Goal: Task Accomplishment & Management: Manage account settings

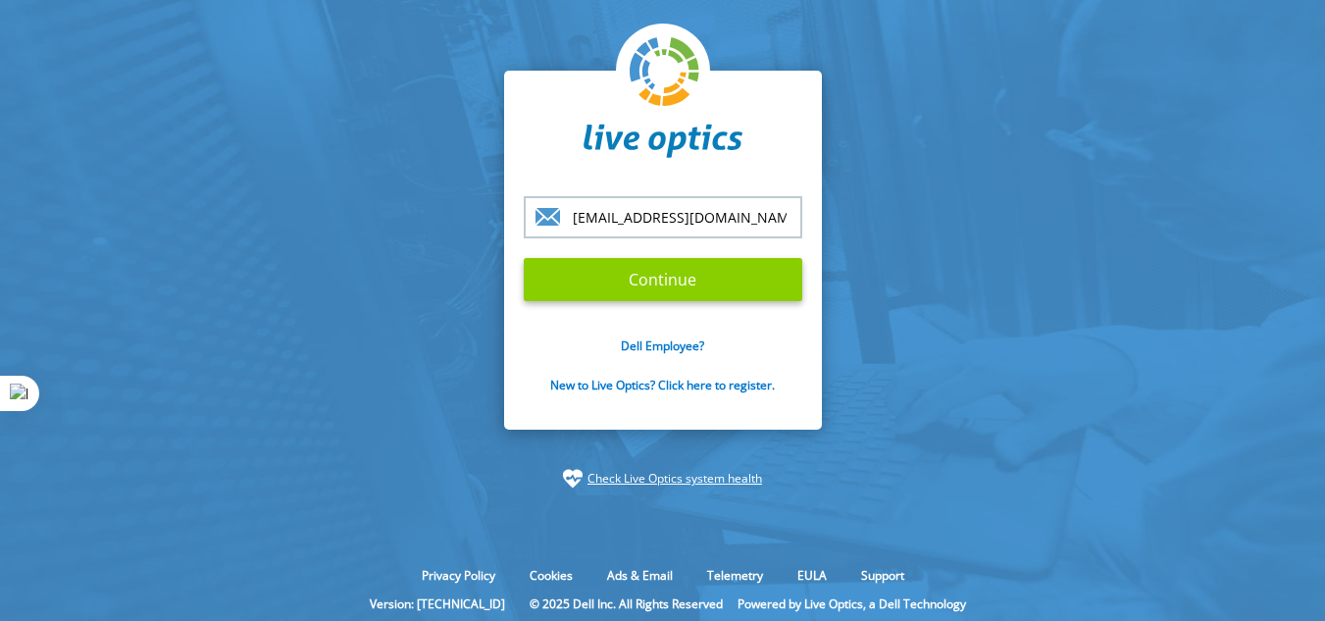
type input "[EMAIL_ADDRESS][DOMAIN_NAME]"
click at [656, 275] on input "Continue" at bounding box center [663, 279] width 279 height 43
click at [655, 277] on input "Continue" at bounding box center [663, 279] width 279 height 43
click at [677, 287] on input "Continue" at bounding box center [663, 279] width 279 height 43
click at [689, 266] on input "Continue" at bounding box center [663, 279] width 279 height 43
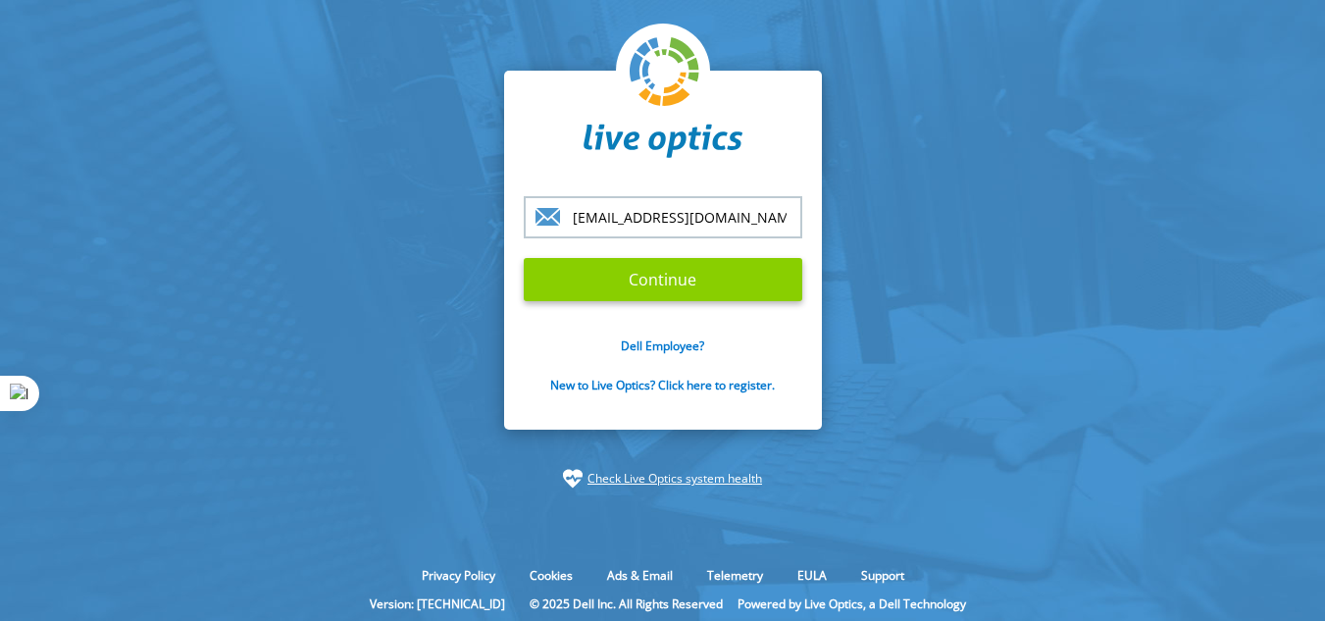
click at [524, 258] on input "Continue" at bounding box center [663, 279] width 279 height 43
click at [636, 276] on input "Continue" at bounding box center [663, 279] width 279 height 43
click at [721, 208] on input "[EMAIL_ADDRESS][DOMAIN_NAME]" at bounding box center [663, 217] width 279 height 42
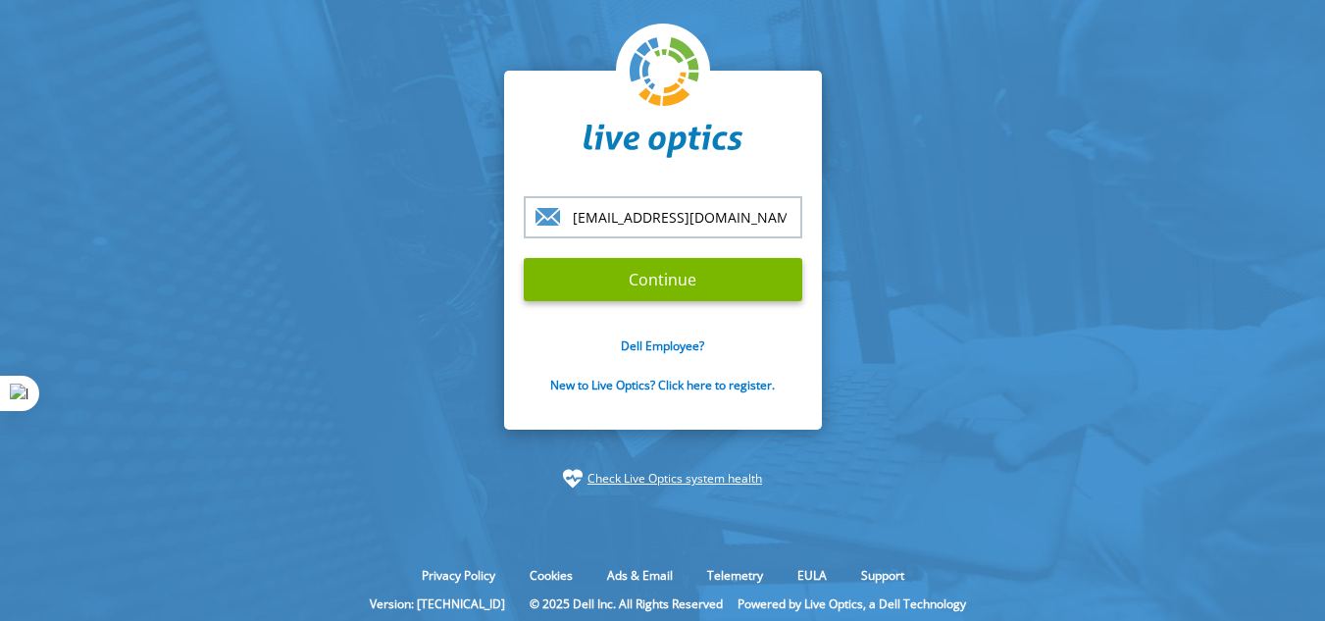
click at [524, 258] on input "Continue" at bounding box center [663, 279] width 279 height 43
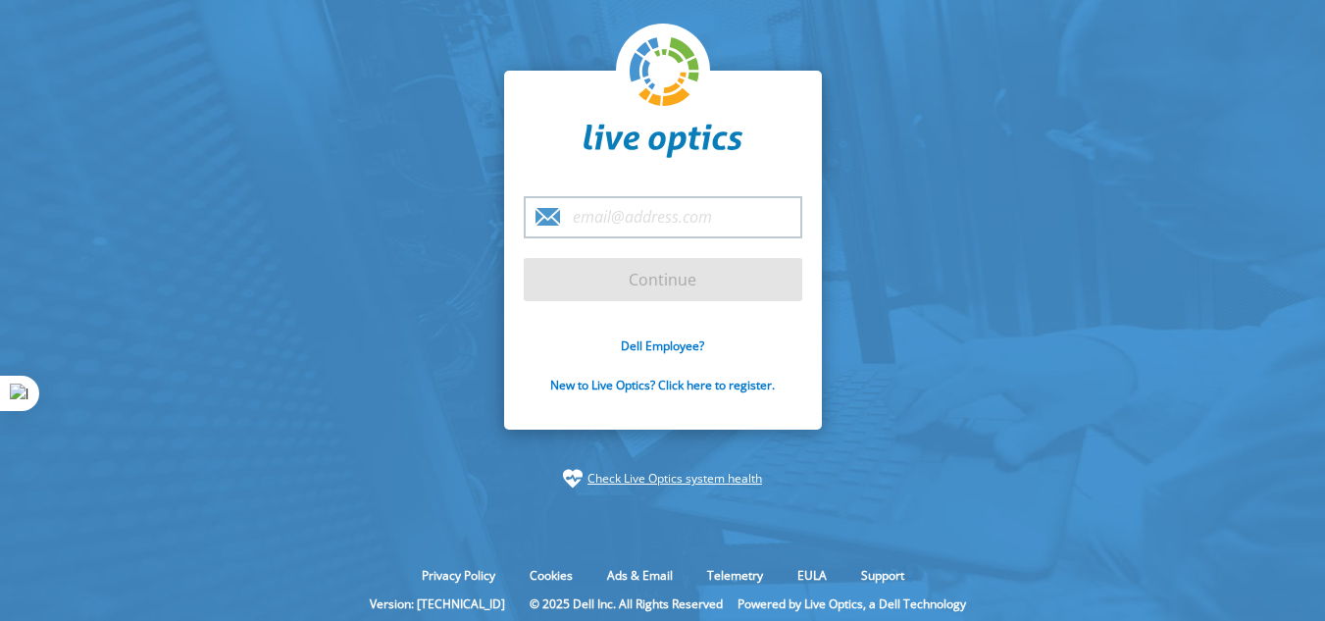
click at [632, 215] on input "email" at bounding box center [663, 217] width 279 height 42
type input "[EMAIL_ADDRESS][DOMAIN_NAME]"
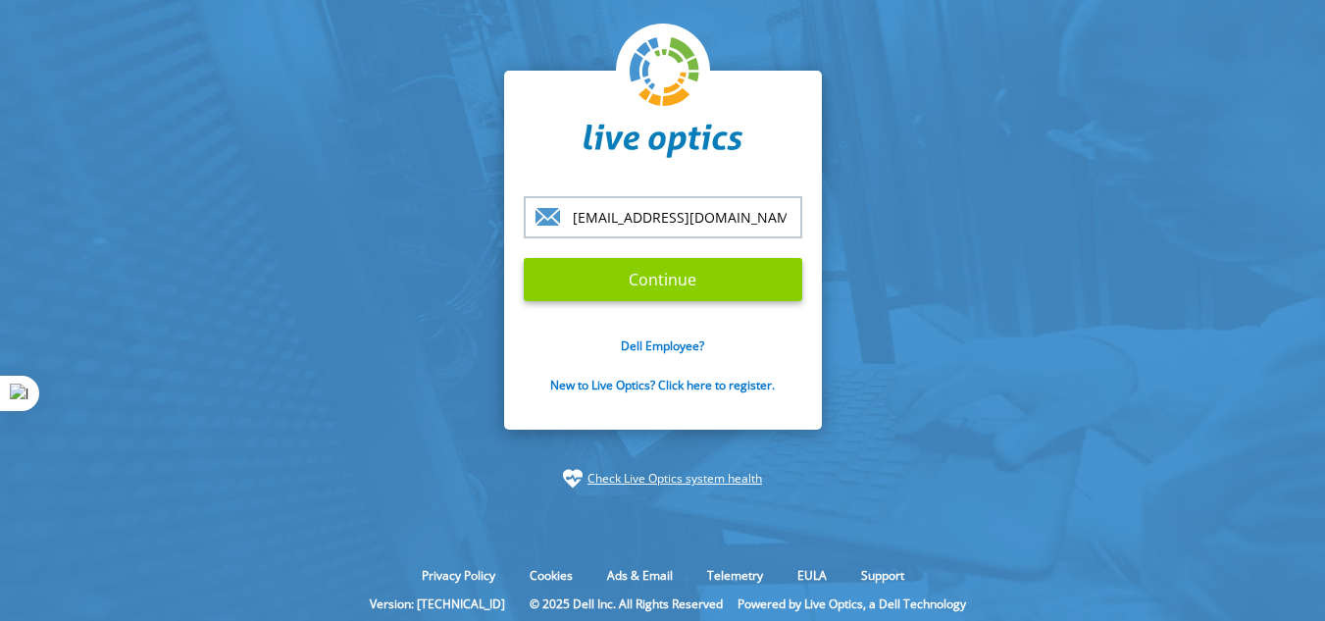
click at [675, 285] on input "Continue" at bounding box center [663, 279] width 279 height 43
click at [602, 281] on input "Continue" at bounding box center [663, 279] width 279 height 43
click at [655, 283] on input "Continue" at bounding box center [663, 279] width 279 height 43
click at [711, 284] on input "Continue" at bounding box center [663, 279] width 279 height 43
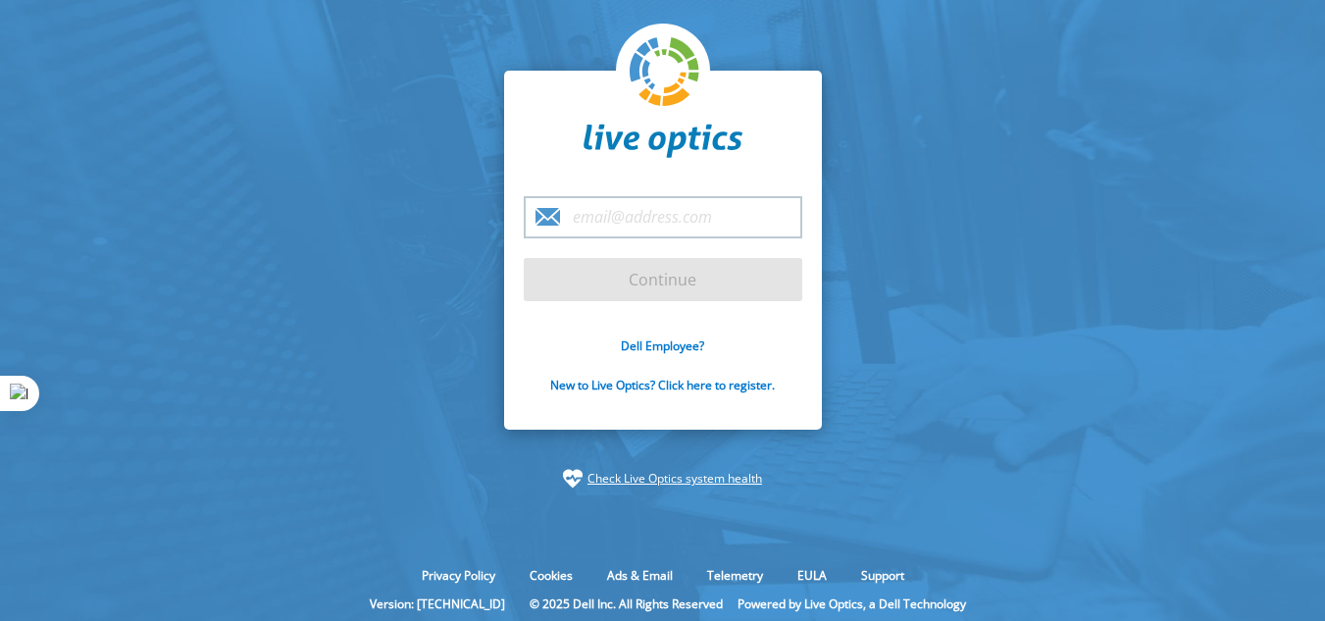
click at [647, 209] on input "email" at bounding box center [663, 217] width 279 height 42
type input "[EMAIL_ADDRESS][DOMAIN_NAME]"
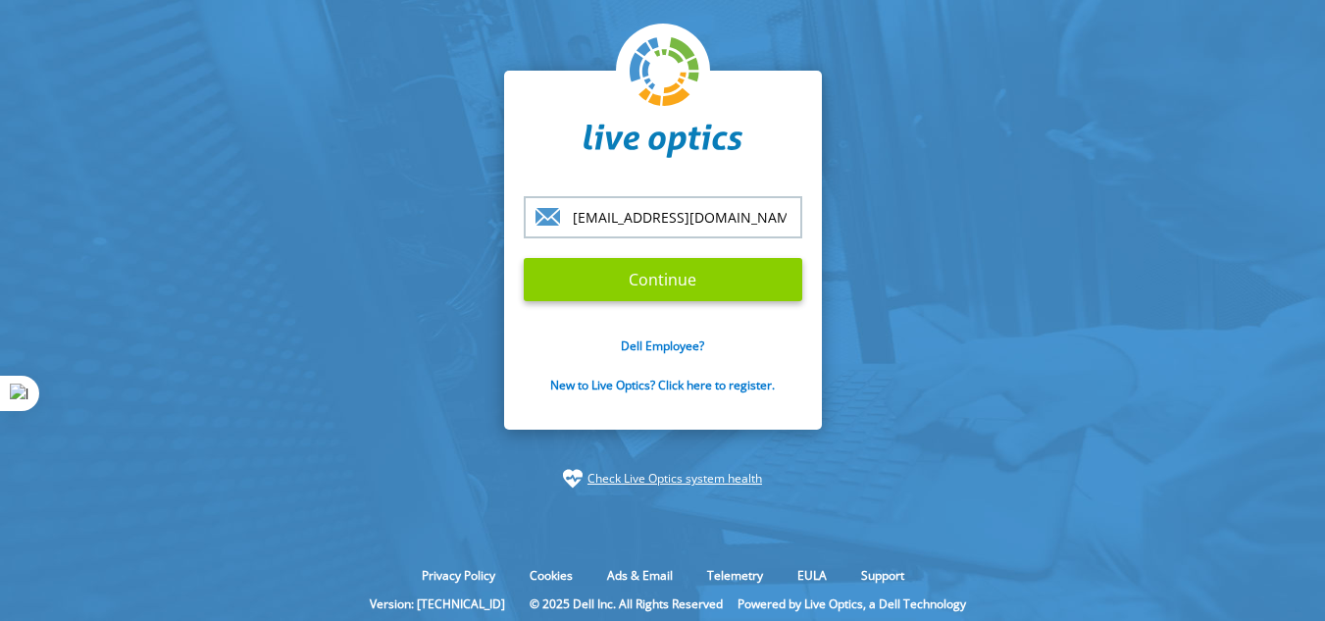
click at [641, 287] on input "Continue" at bounding box center [663, 279] width 279 height 43
click at [656, 273] on input "Continue" at bounding box center [663, 279] width 279 height 43
click at [656, 272] on input "Continue" at bounding box center [663, 279] width 279 height 43
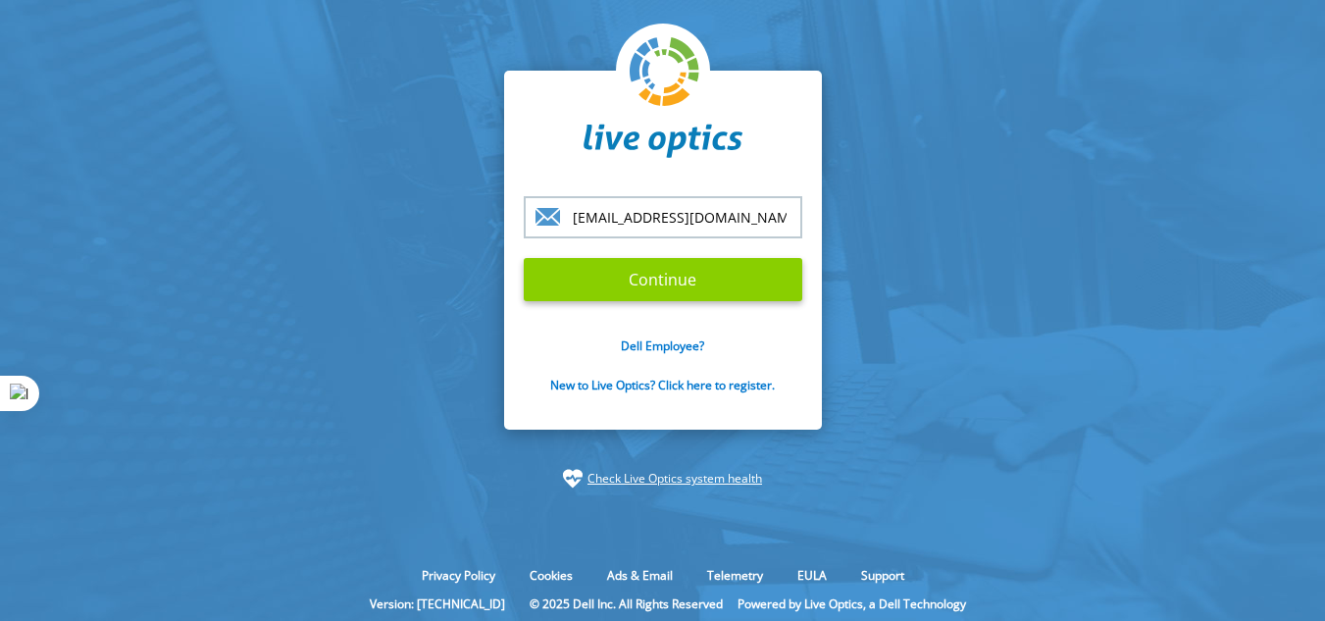
click at [653, 270] on input "Continue" at bounding box center [663, 279] width 279 height 43
click at [650, 266] on input "Continue" at bounding box center [663, 279] width 279 height 43
click at [666, 279] on input "Continue" at bounding box center [663, 279] width 279 height 43
click at [666, 277] on input "Continue" at bounding box center [663, 279] width 279 height 43
